Goal: Task Accomplishment & Management: Use online tool/utility

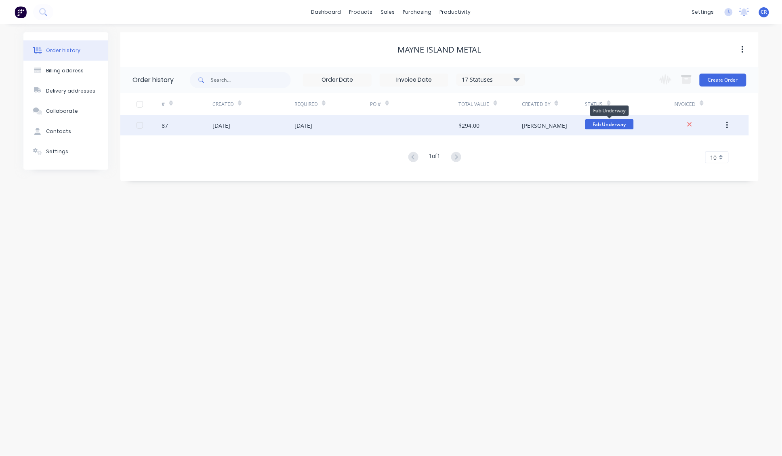
click at [628, 126] on span "Fab Underway" at bounding box center [609, 124] width 48 height 10
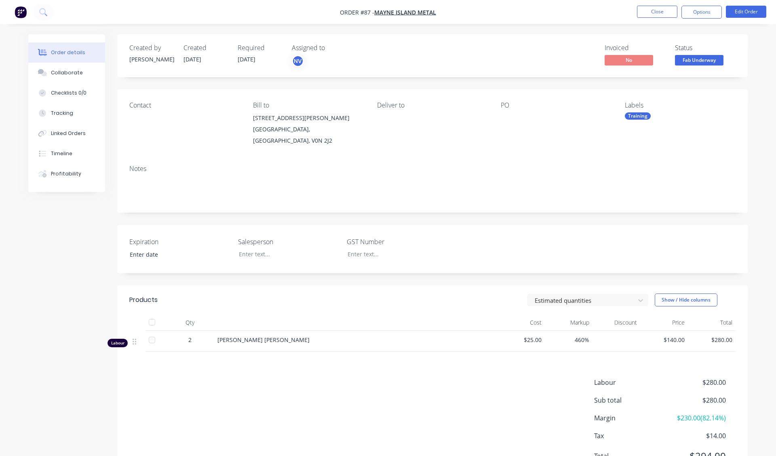
click at [530, 67] on div "Invoiced No Status Fab Underway" at bounding box center [553, 55] width 363 height 23
click at [733, 42] on div "Created by Cameron Created 01/10/25 Required 01/10/25 Assigned to NV Invoiced N…" at bounding box center [432, 55] width 630 height 43
click at [698, 13] on button "Options" at bounding box center [701, 12] width 40 height 13
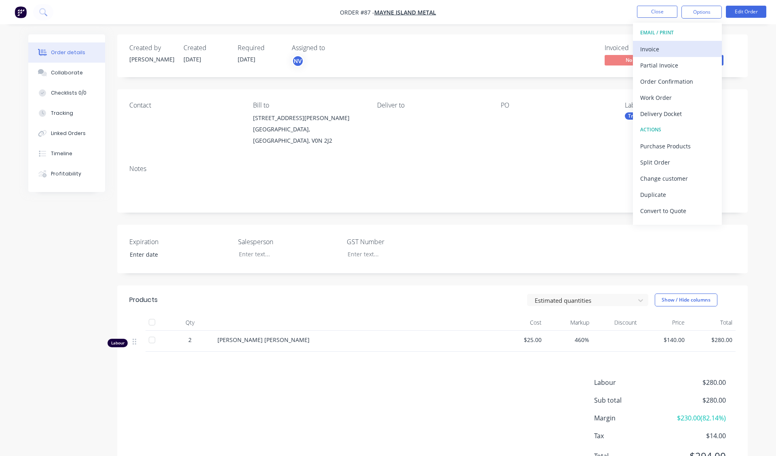
click at [684, 49] on div "Invoice" at bounding box center [677, 49] width 74 height 12
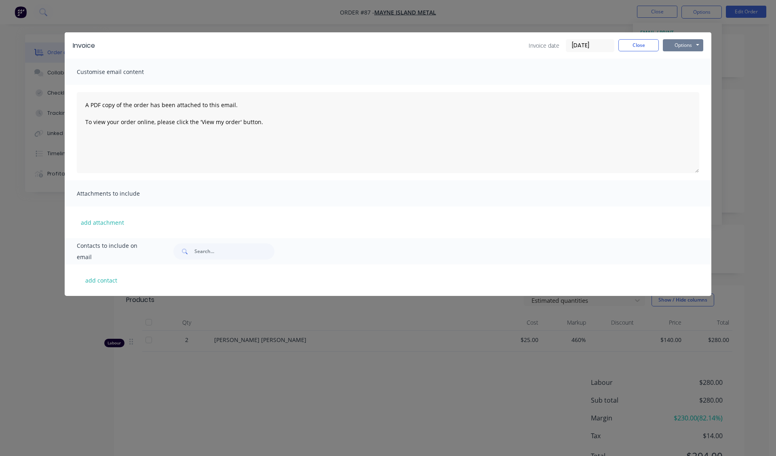
click at [691, 45] on button "Options" at bounding box center [683, 45] width 40 height 12
click at [693, 56] on button "Preview" at bounding box center [689, 59] width 52 height 13
click at [729, 37] on div "Invoice Invoice date 09/10/25 Close Options Preview Print Email Customise email…" at bounding box center [388, 228] width 776 height 456
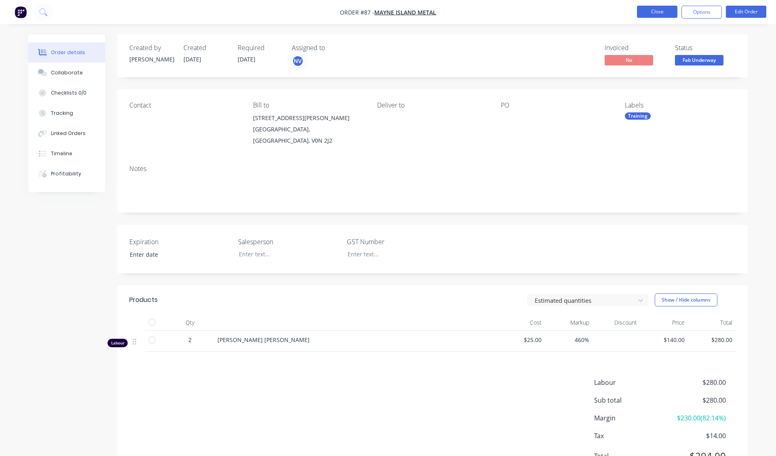
click at [654, 9] on button "Close" at bounding box center [657, 12] width 40 height 12
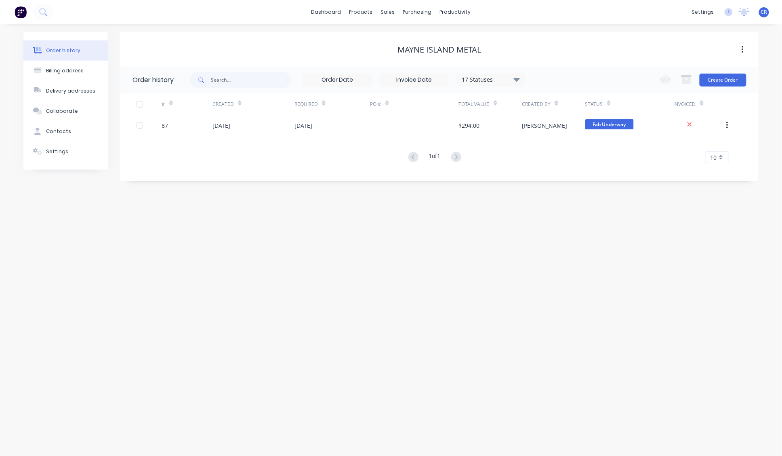
click at [541, 13] on div "dashboard products sales purchasing productivity dashboard products Product Cat…" at bounding box center [391, 12] width 782 height 24
click at [762, 13] on span "CR" at bounding box center [764, 11] width 6 height 7
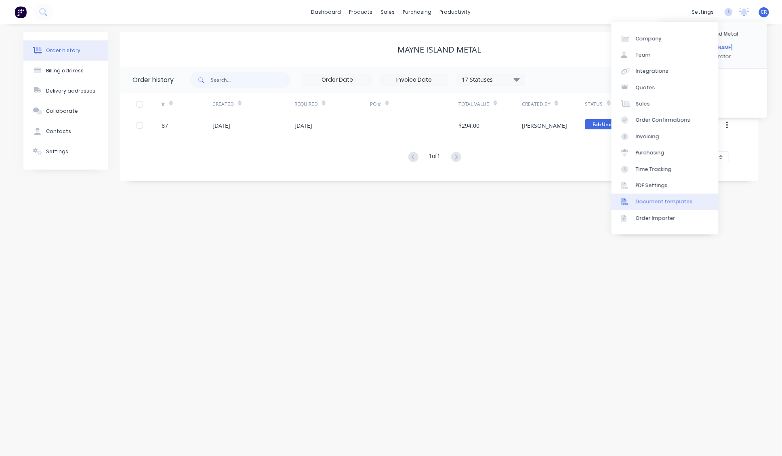
click at [671, 199] on div "Document templates" at bounding box center [664, 201] width 57 height 7
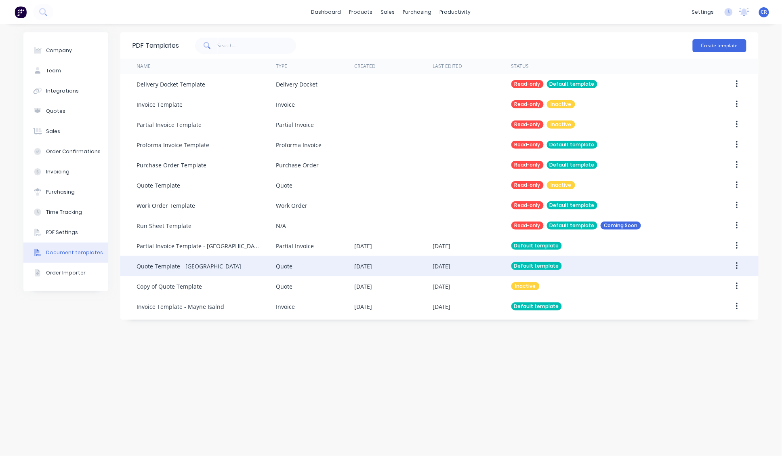
click at [210, 268] on div "Quote Template - [GEOGRAPHIC_DATA]" at bounding box center [189, 266] width 105 height 8
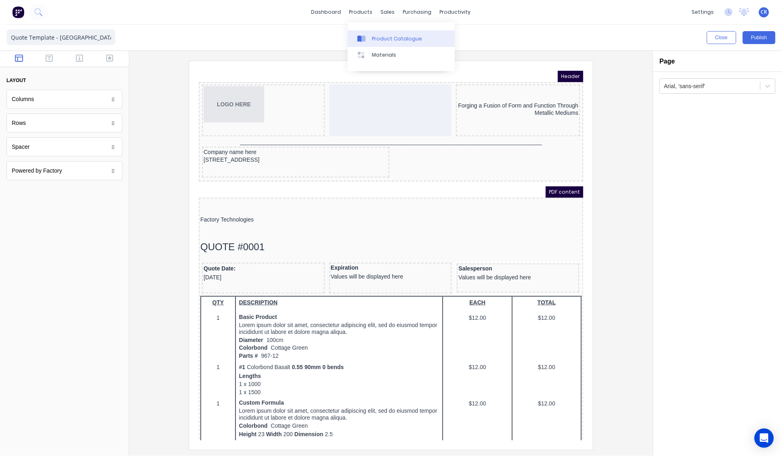
click at [375, 42] on link "Product Catalogue" at bounding box center [401, 38] width 107 height 16
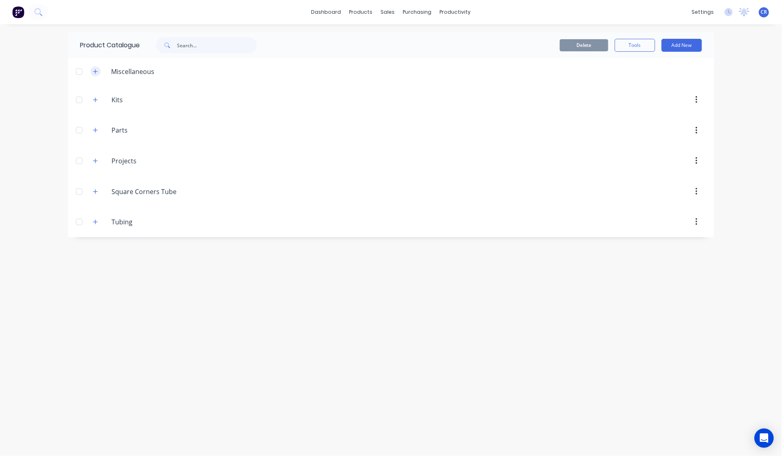
click at [98, 69] on button "button" at bounding box center [95, 71] width 10 height 10
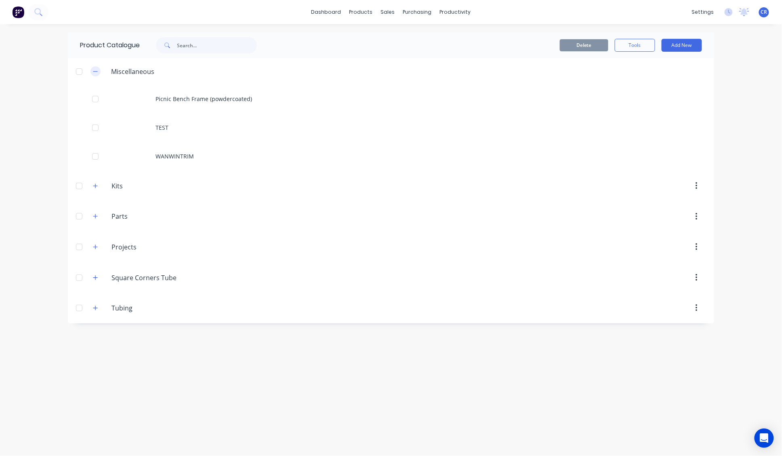
click at [98, 69] on button "button" at bounding box center [95, 71] width 10 height 10
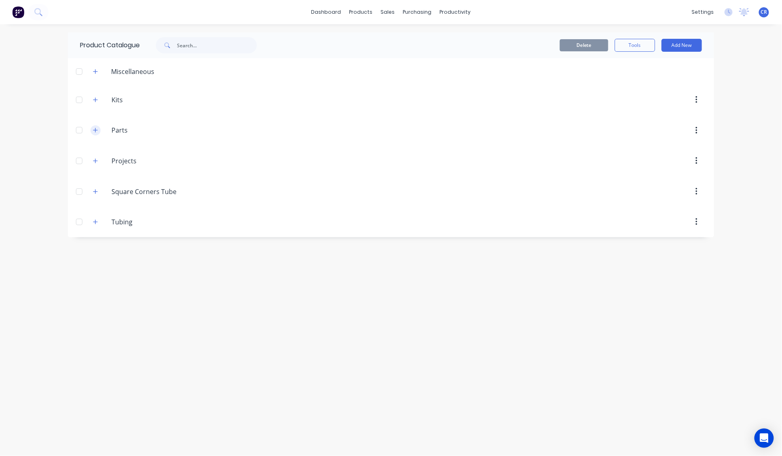
click at [98, 130] on icon "button" at bounding box center [95, 130] width 5 height 6
click at [97, 130] on icon "button" at bounding box center [95, 130] width 4 height 0
